Goal: Task Accomplishment & Management: Manage account settings

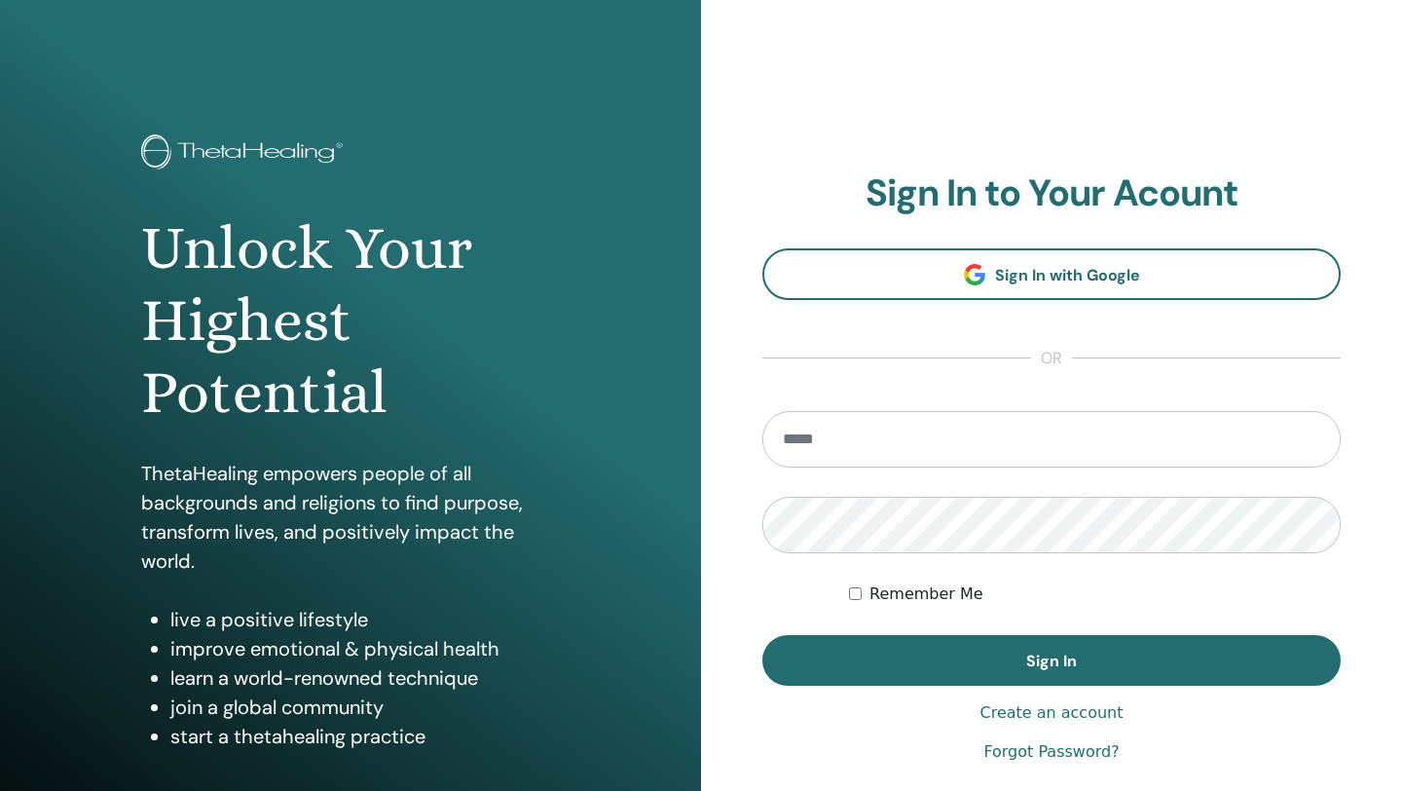
click at [827, 454] on input "email" at bounding box center [1051, 439] width 578 height 56
type input "**********"
click at [1071, 760] on link "Forgot Password?" at bounding box center [1050, 751] width 135 height 23
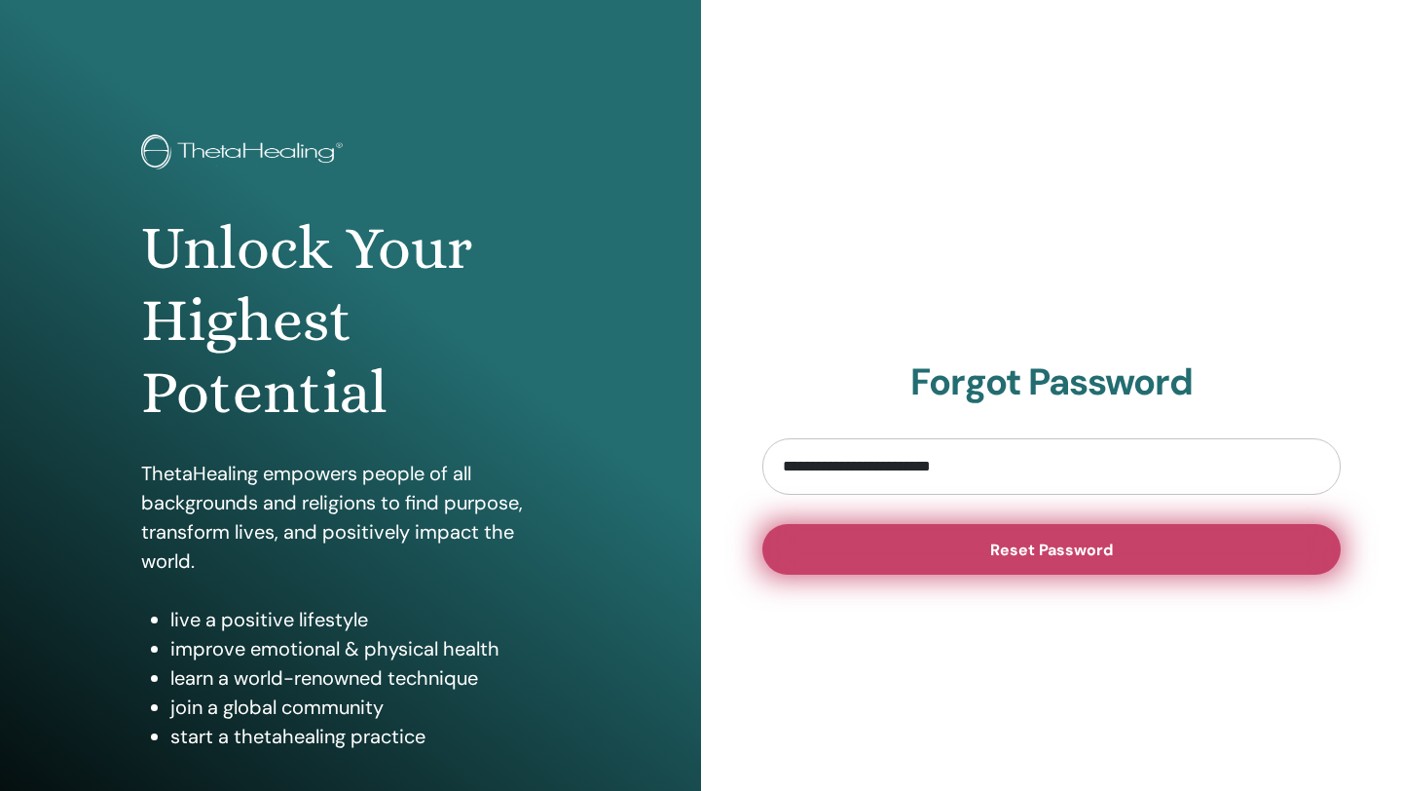
type input "**********"
click at [979, 568] on button "Reset Password" at bounding box center [1051, 549] width 578 height 51
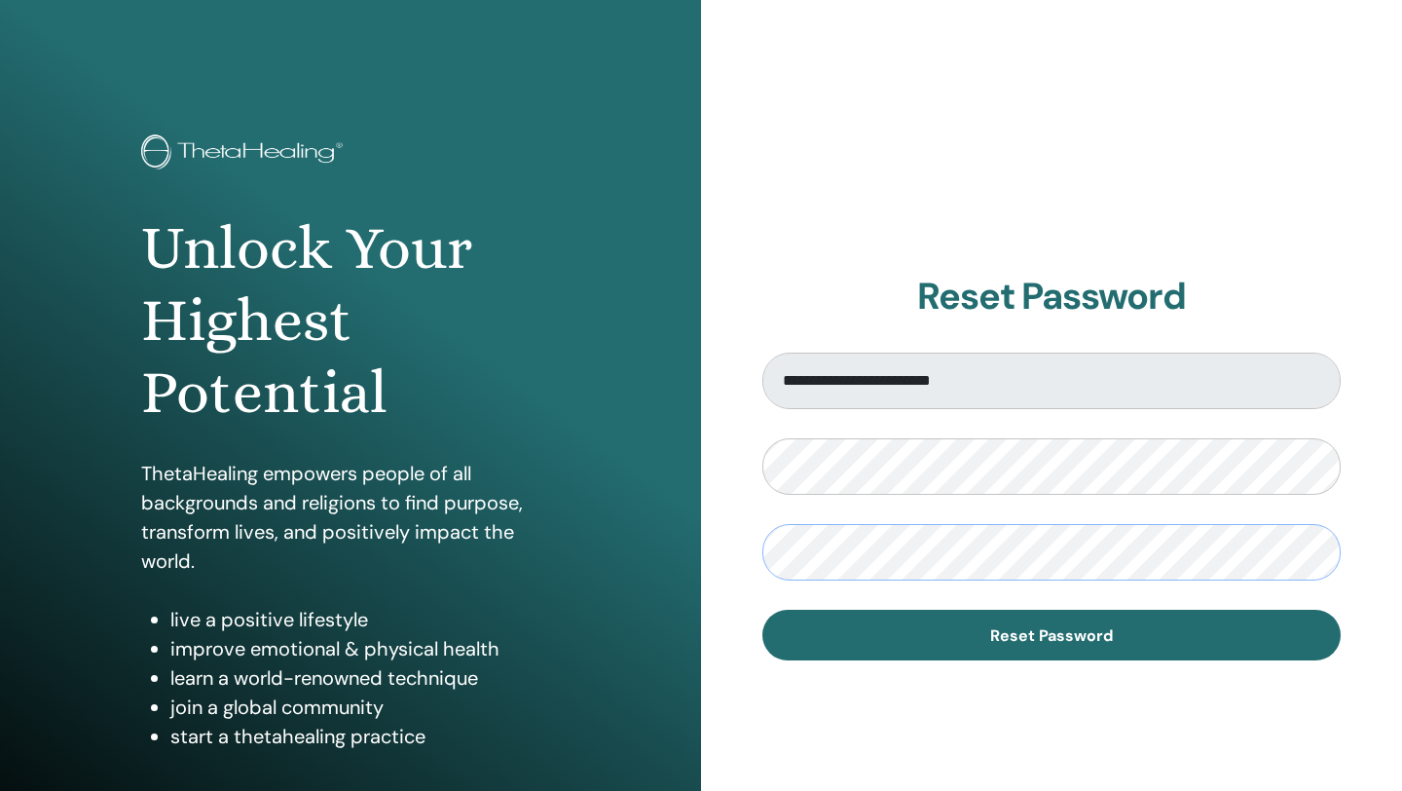
click at [762, 610] on button "Reset Password" at bounding box center [1051, 635] width 578 height 51
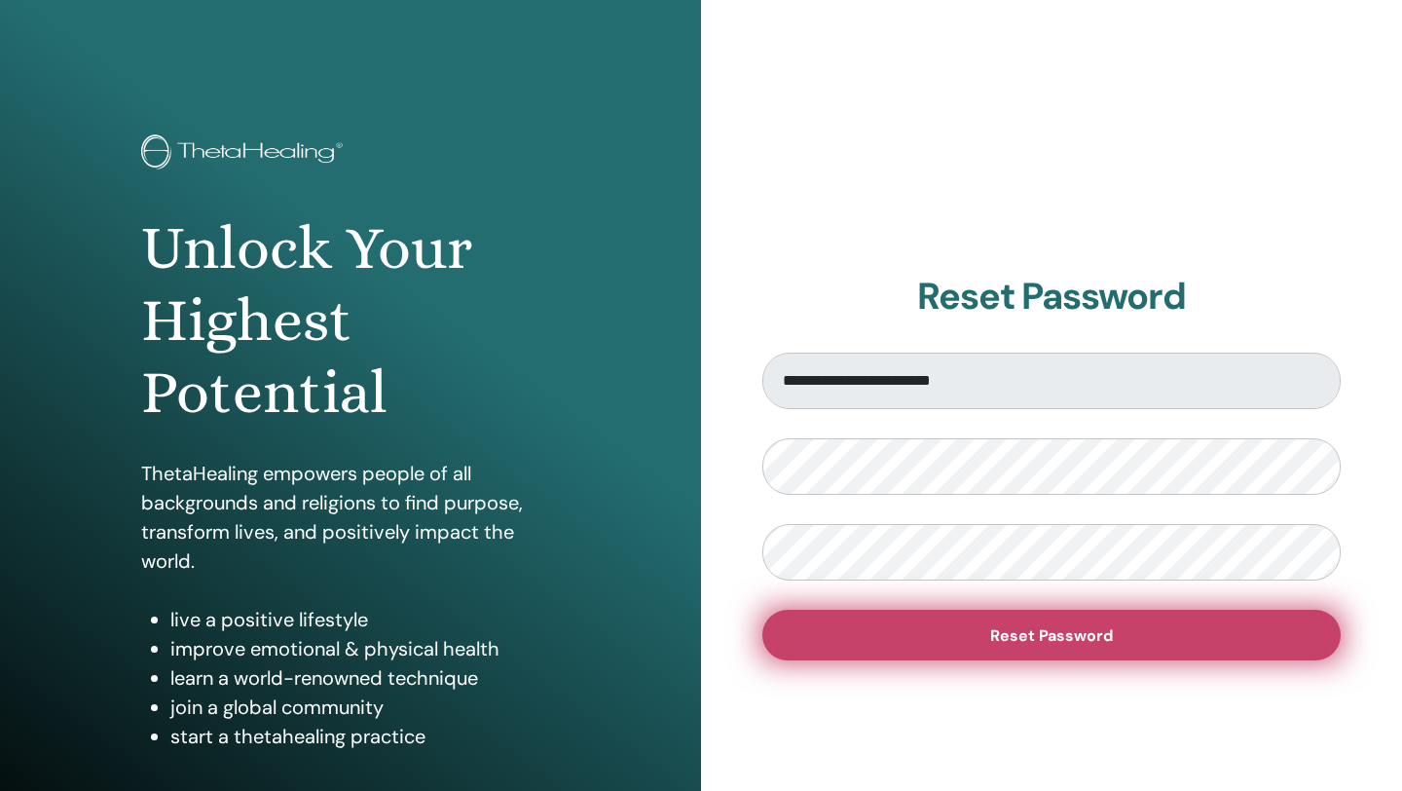
click at [1026, 635] on span "Reset Password" at bounding box center [1051, 635] width 123 height 20
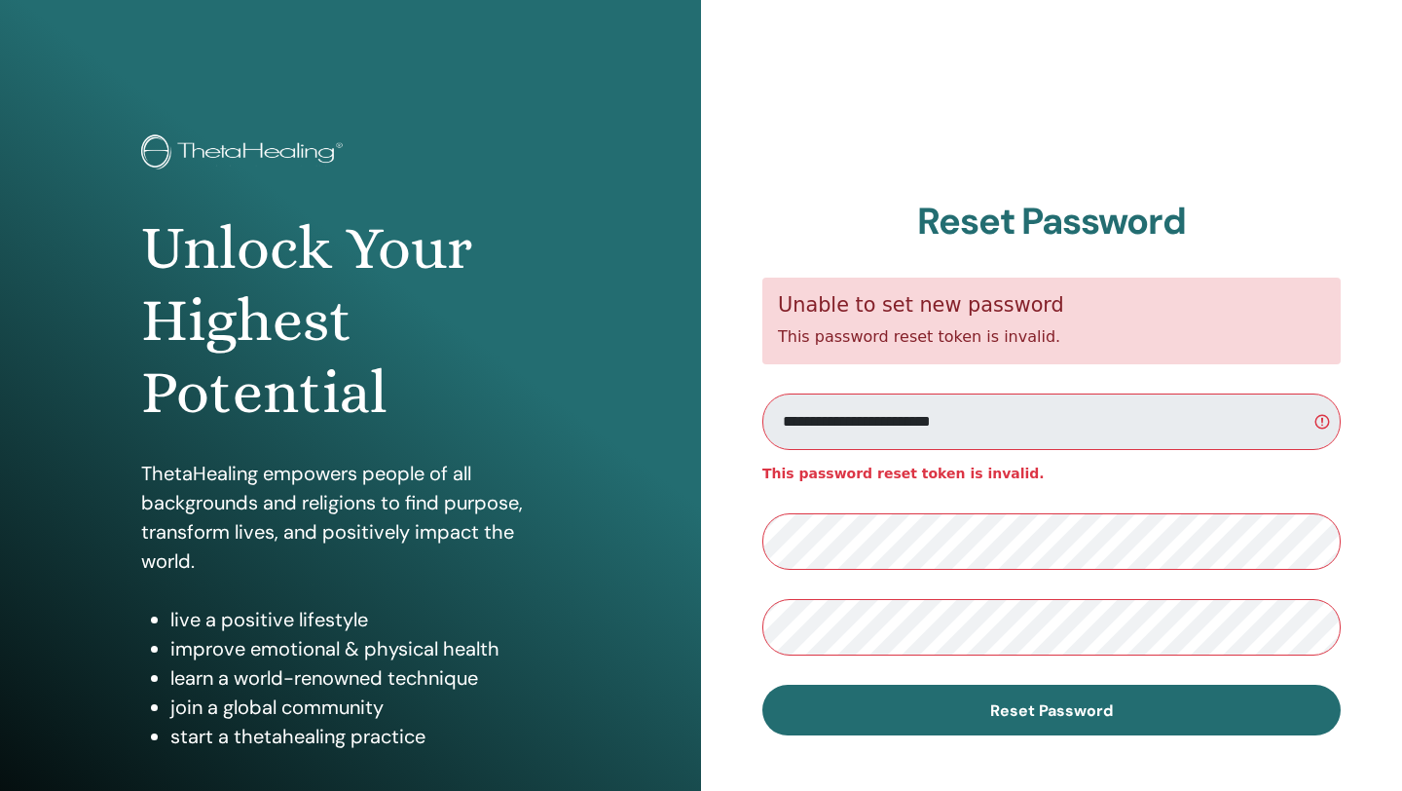
click at [1231, 122] on div "**********" at bounding box center [1051, 467] width 701 height 935
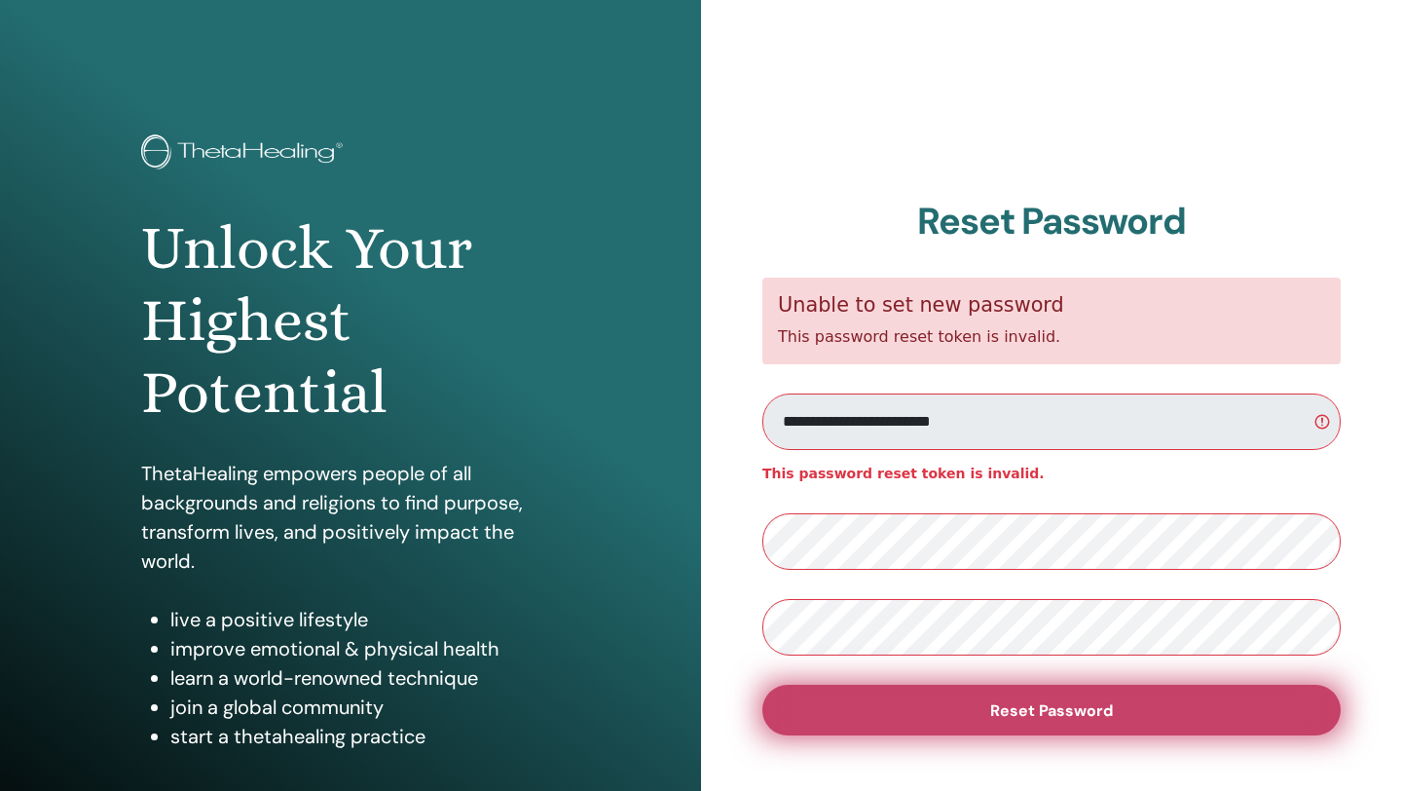
click at [919, 702] on button "Reset Password" at bounding box center [1051, 710] width 578 height 51
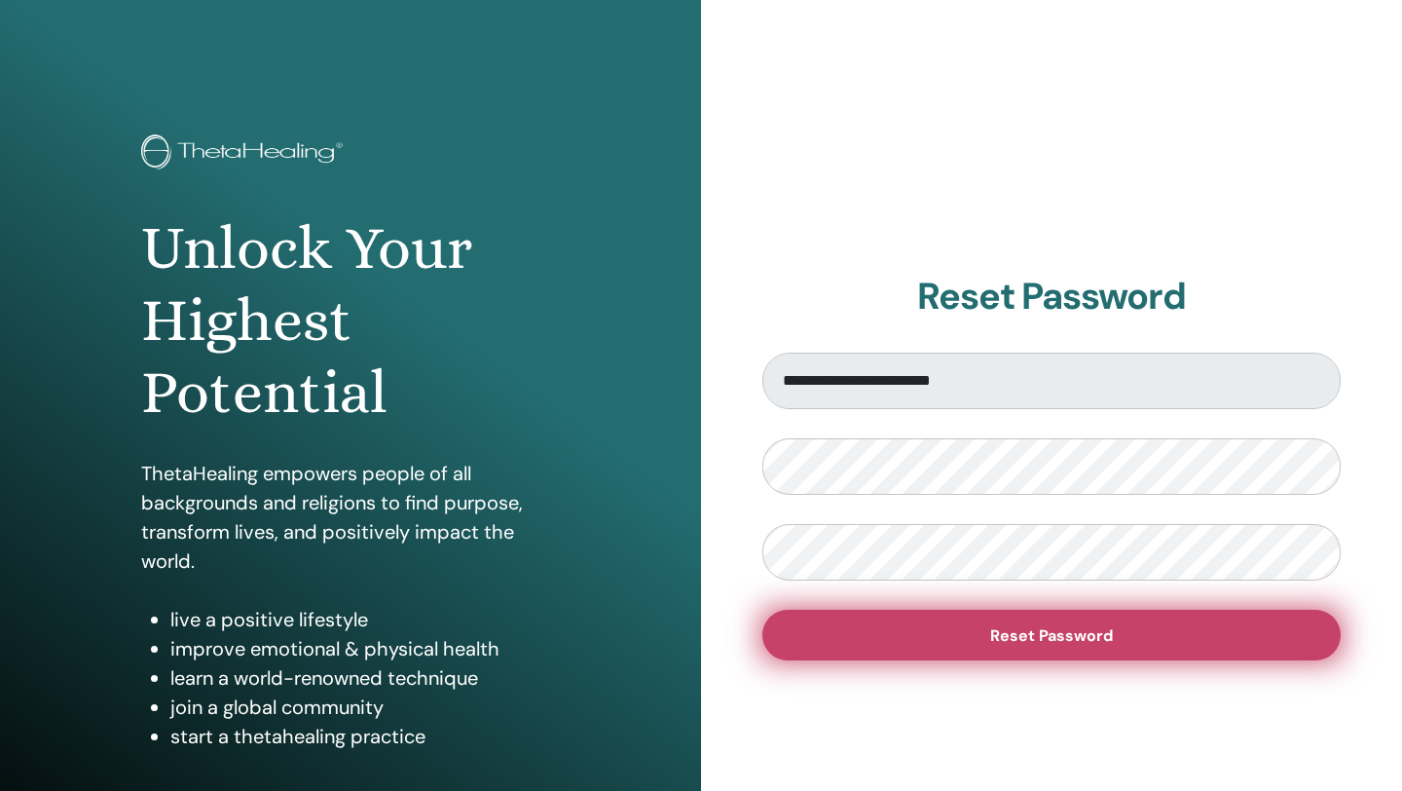
click at [992, 651] on button "Reset Password" at bounding box center [1051, 635] width 578 height 51
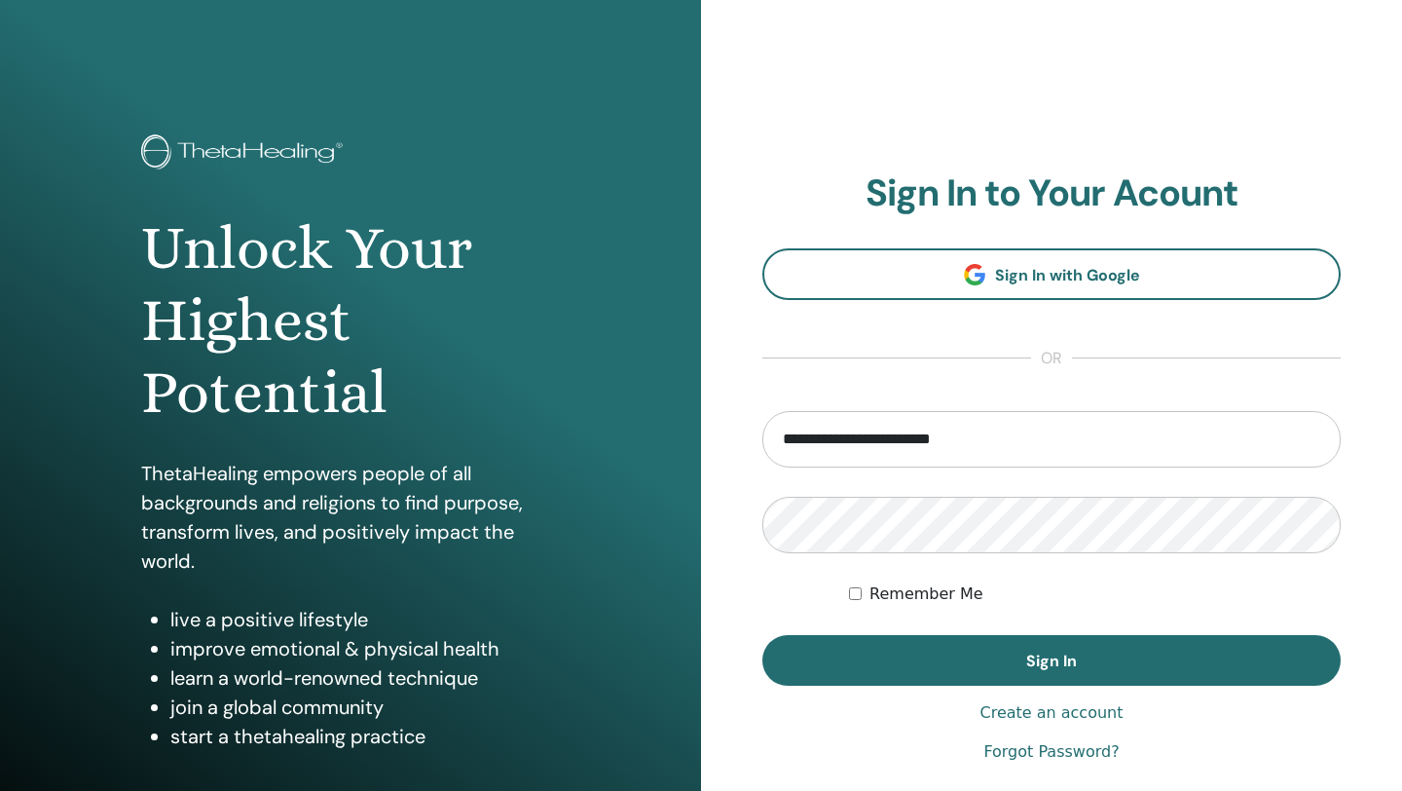
click at [762, 635] on button "Sign In" at bounding box center [1051, 660] width 578 height 51
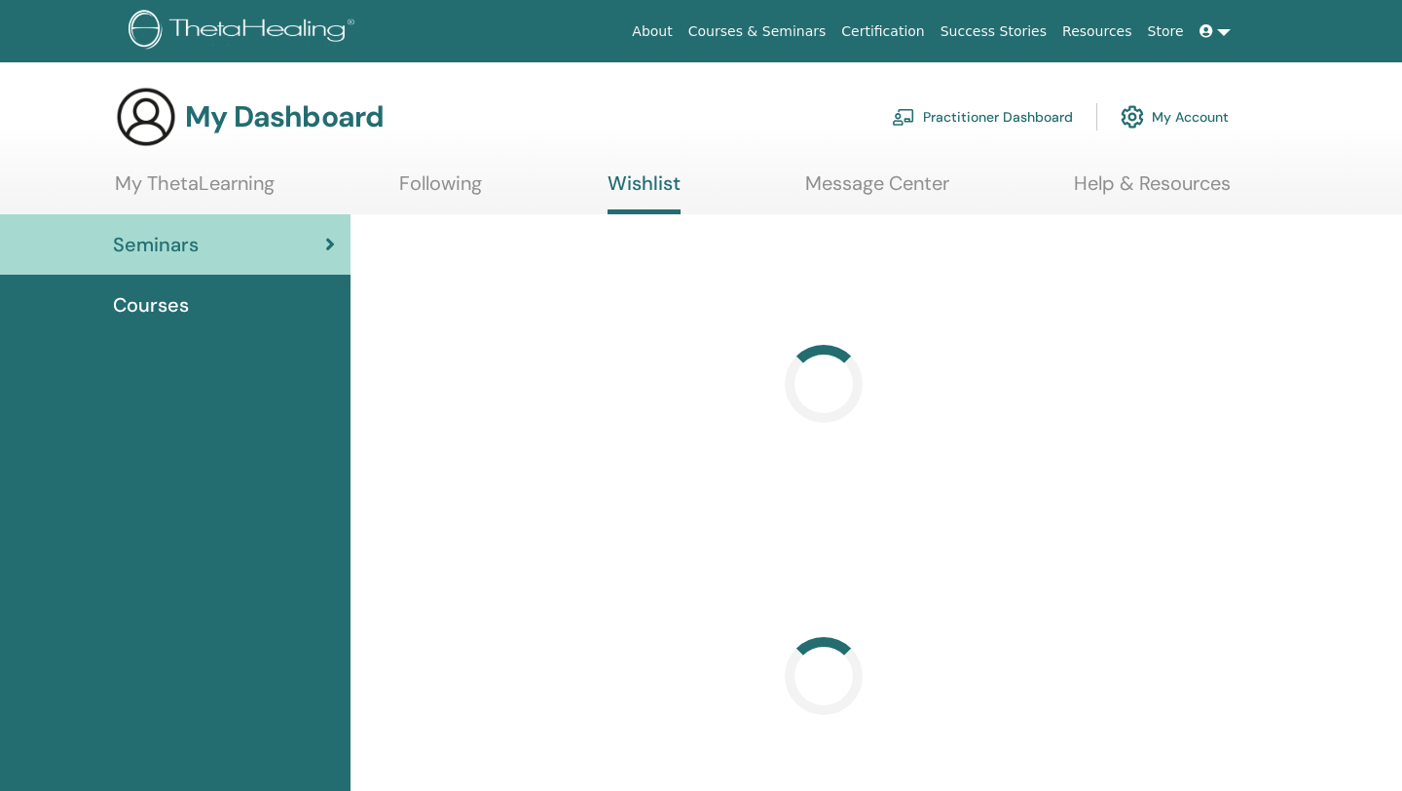
click at [181, 319] on link "Courses" at bounding box center [175, 305] width 351 height 60
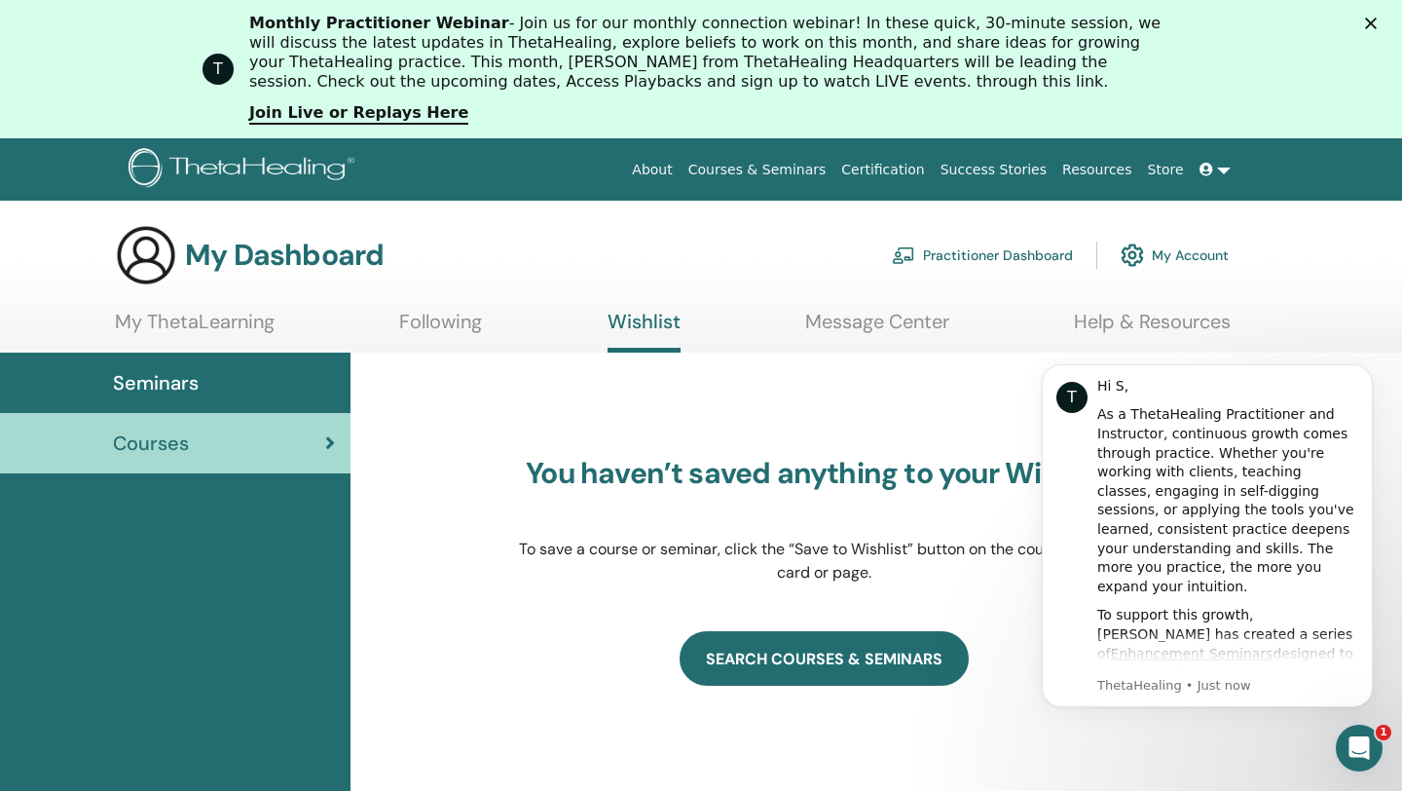
click at [773, 664] on link "SEARCH COURSES & SEMINARS" at bounding box center [824, 658] width 289 height 55
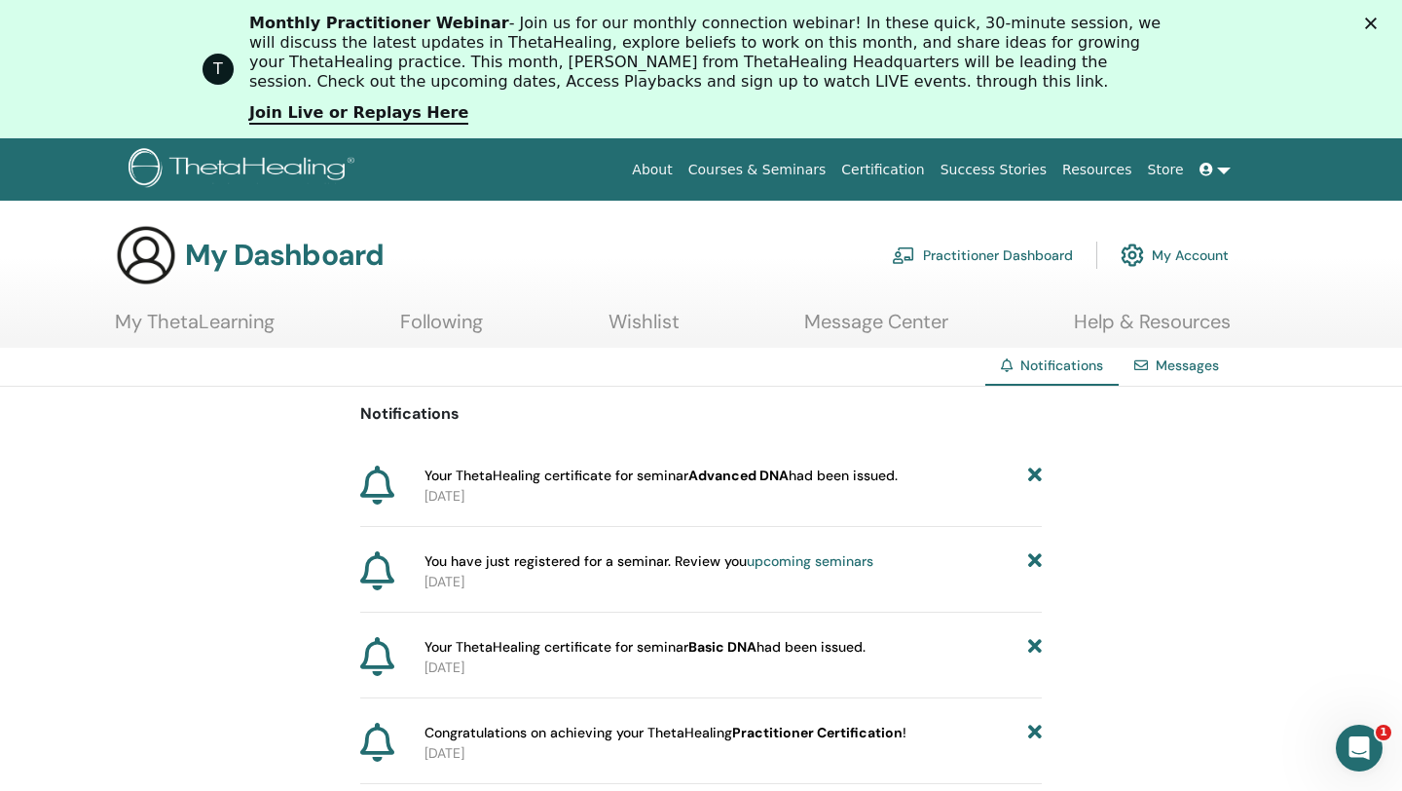
click at [813, 171] on link "Courses & Seminars" at bounding box center [758, 170] width 154 height 36
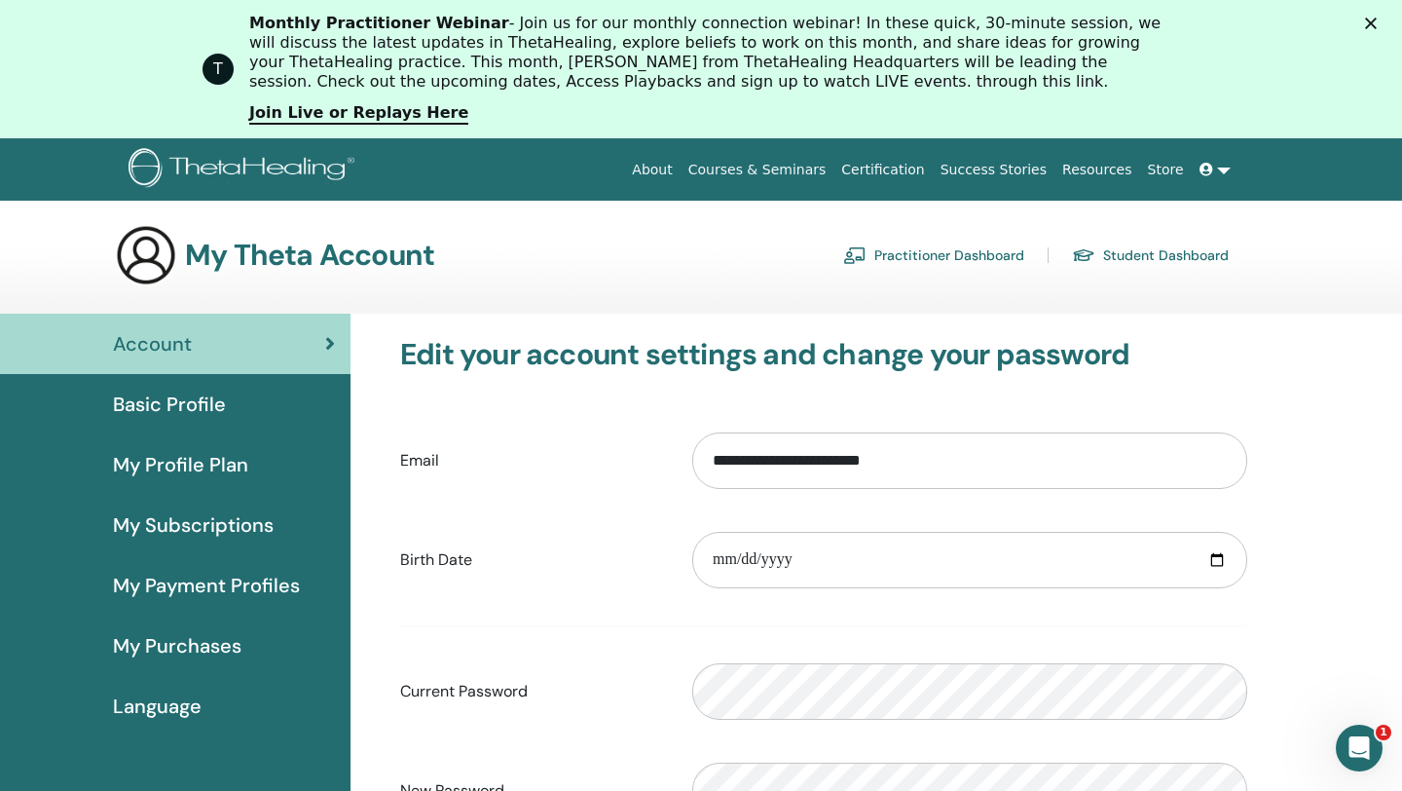
click at [238, 464] on span "My Profile Plan" at bounding box center [180, 464] width 135 height 29
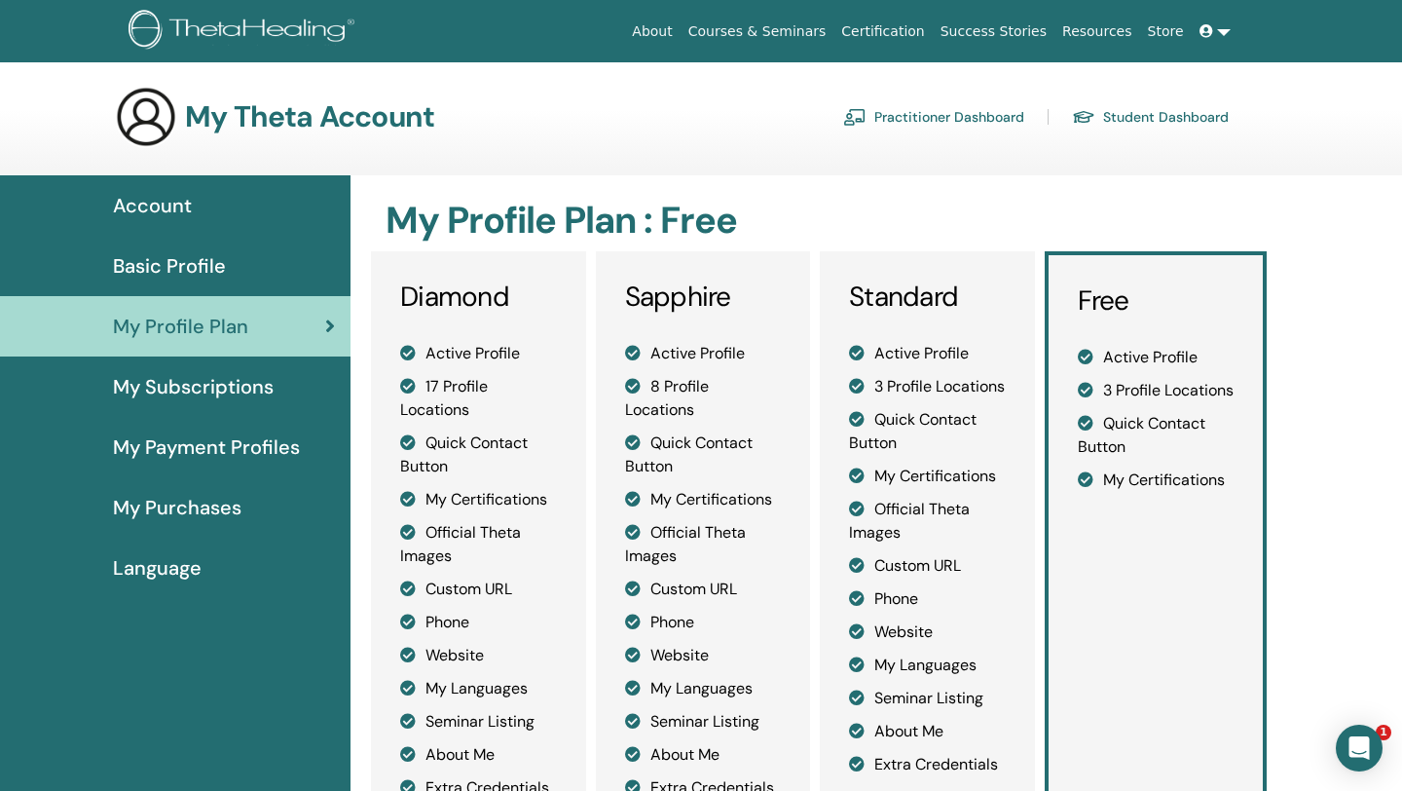
click at [191, 271] on span "Basic Profile" at bounding box center [169, 265] width 113 height 29
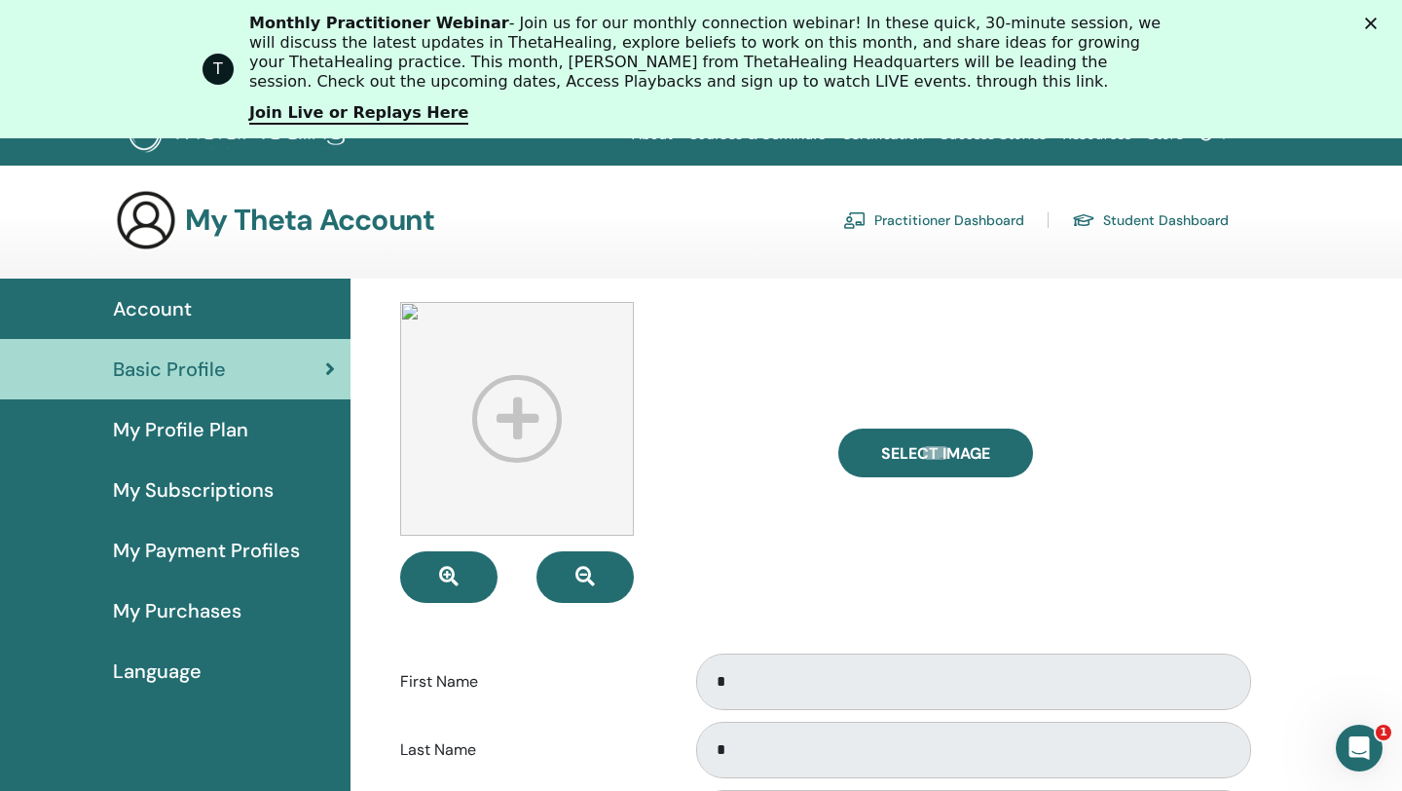
scroll to position [38, 0]
